Goal: Task Accomplishment & Management: Complete application form

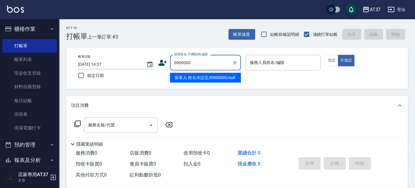
type input "0900000"
type input "6"
type input "新客人 姓名未設定/0900000/null"
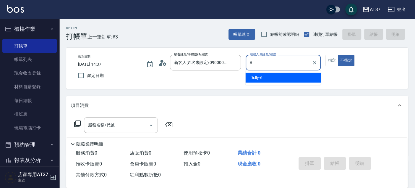
type input "Dolly-6"
type button "false"
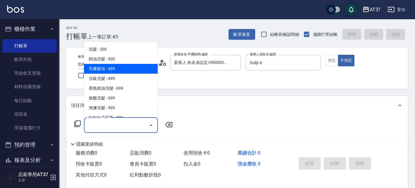
type input "毛囊髮浴(103)"
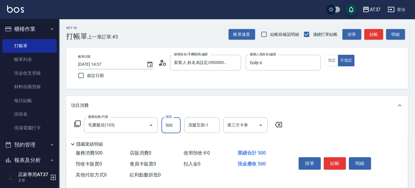
type input "500"
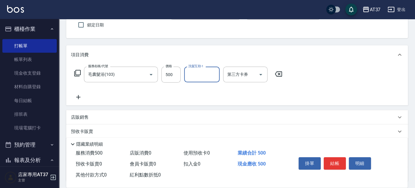
scroll to position [66, 0]
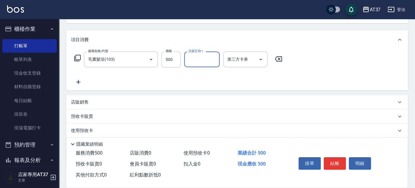
click at [79, 84] on icon at bounding box center [78, 81] width 15 height 7
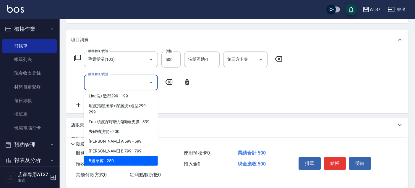
scroll to position [99, 0]
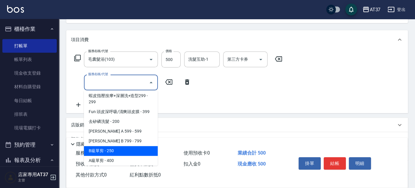
type input "B級單剪(201)"
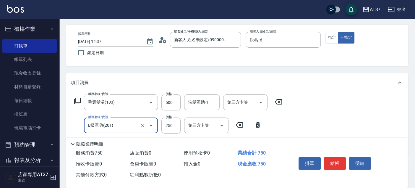
scroll to position [0, 0]
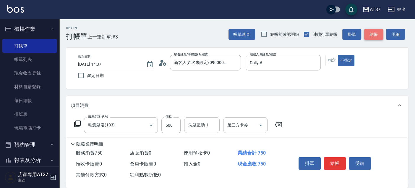
click at [377, 36] on button "結帳" at bounding box center [374, 34] width 19 height 11
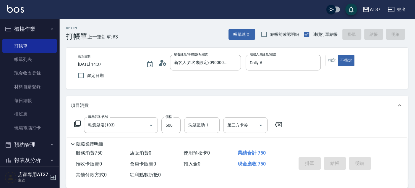
type input "[DATE] 15:36"
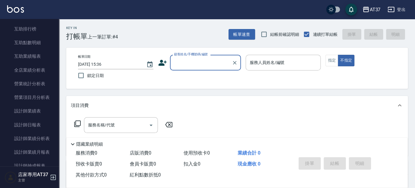
scroll to position [230, 0]
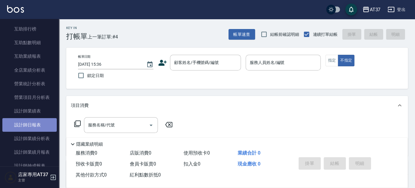
click at [31, 123] on link "設計師日報表" at bounding box center [29, 125] width 54 height 14
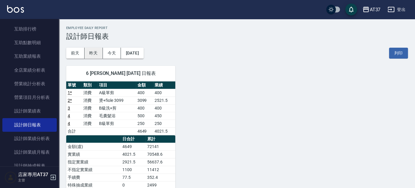
click at [96, 51] on button "昨天" at bounding box center [94, 53] width 18 height 11
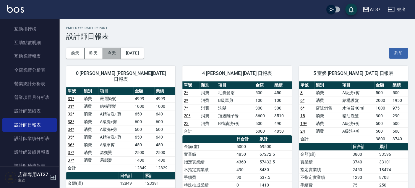
click at [113, 54] on button "今天" at bounding box center [112, 53] width 18 height 11
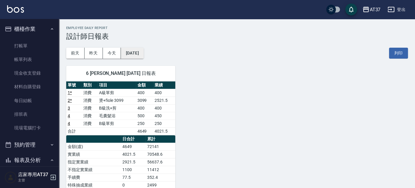
click at [143, 55] on button "[DATE]" at bounding box center [132, 53] width 22 height 11
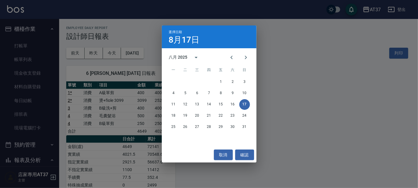
click at [20, 81] on div "選擇日期 8月17日 八月 2025 一 二 三 四 五 六 日 1 2 3 4 5 6 7 8 9 10 11 12 13 14 15 16 17 18 1…" at bounding box center [209, 94] width 418 height 188
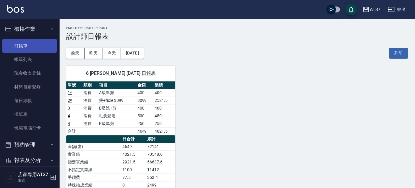
click at [24, 44] on link "打帳單" at bounding box center [29, 46] width 54 height 14
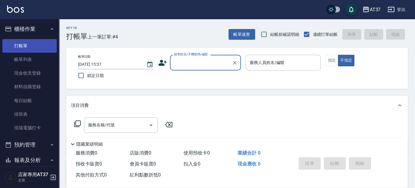
click at [20, 47] on link "打帳單" at bounding box center [29, 46] width 54 height 14
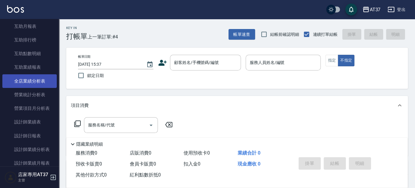
scroll to position [263, 0]
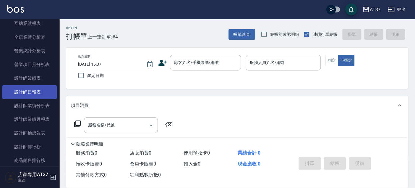
click at [33, 93] on link "設計師日報表" at bounding box center [29, 92] width 54 height 14
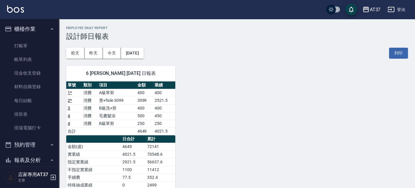
drag, startPoint x: 21, startPoint y: 43, endPoint x: 26, endPoint y: 37, distance: 8.2
click at [21, 43] on link "打帳單" at bounding box center [29, 46] width 54 height 14
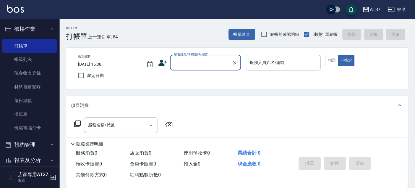
click at [188, 60] on input "顧客姓名/手機號碼/編號" at bounding box center [201, 62] width 57 height 10
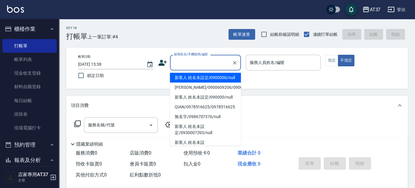
drag, startPoint x: 198, startPoint y: 79, endPoint x: 274, endPoint y: 71, distance: 76.5
click at [201, 79] on li "新客人 姓名未設定/0900000/null" at bounding box center [205, 78] width 71 height 10
type input "新客人 姓名未設定/0900000/null"
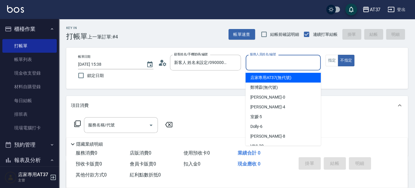
click at [274, 67] on input "服務人員姓名/編號" at bounding box center [284, 62] width 70 height 10
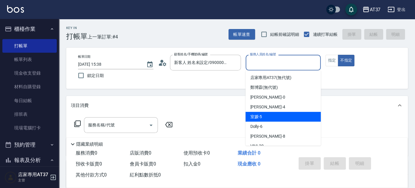
click at [280, 113] on div "室媛 -5" at bounding box center [283, 117] width 75 height 10
type input "室媛-5"
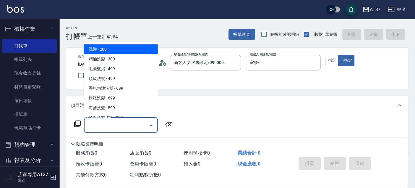
click at [118, 122] on input "服務名稱/代號" at bounding box center [117, 125] width 60 height 10
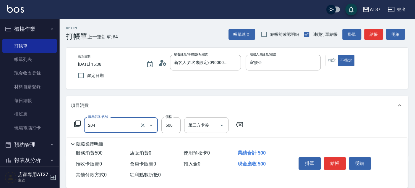
type input "A級洗+剪(204)"
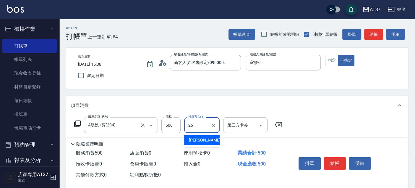
type input "[PERSON_NAME]-26"
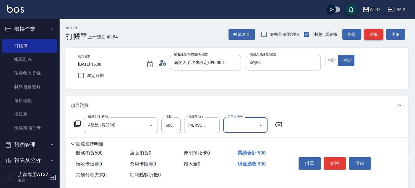
click at [377, 32] on button "結帳" at bounding box center [374, 34] width 19 height 11
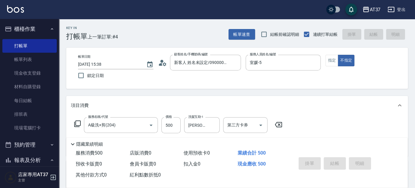
type input "[DATE] 15:45"
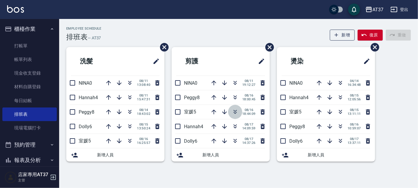
click at [235, 110] on icon "button" at bounding box center [235, 111] width 7 height 7
